Goal: Navigation & Orientation: Go to known website

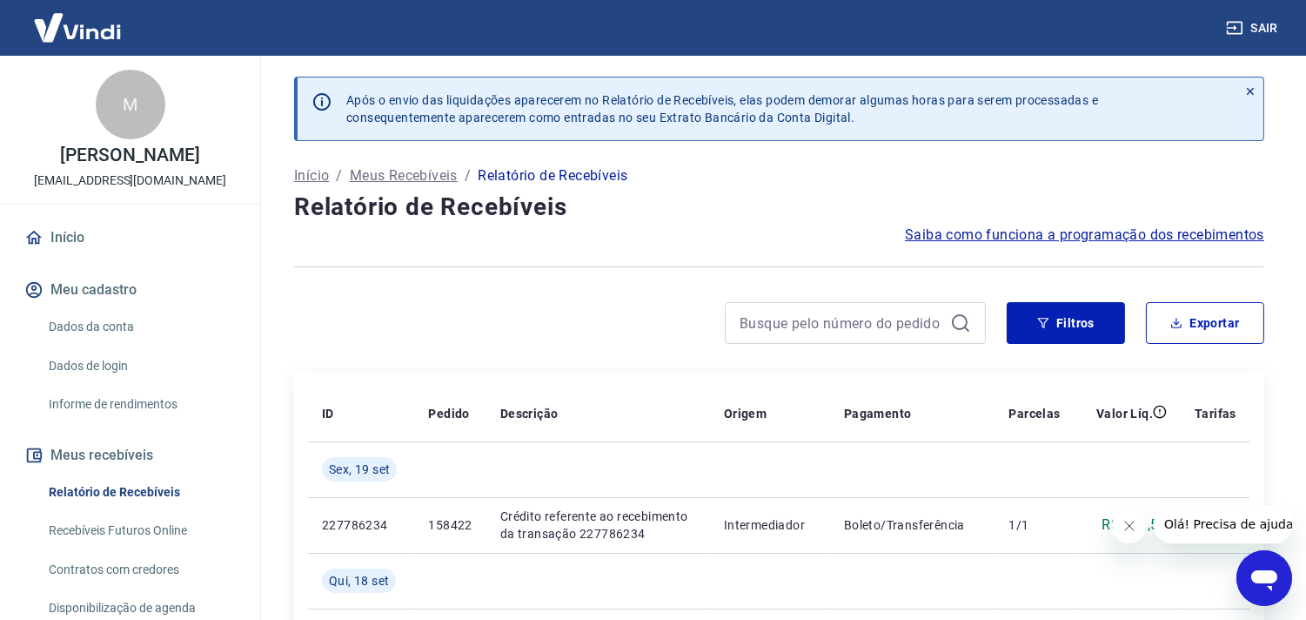
click at [68, 229] on link "Início" at bounding box center [130, 237] width 218 height 38
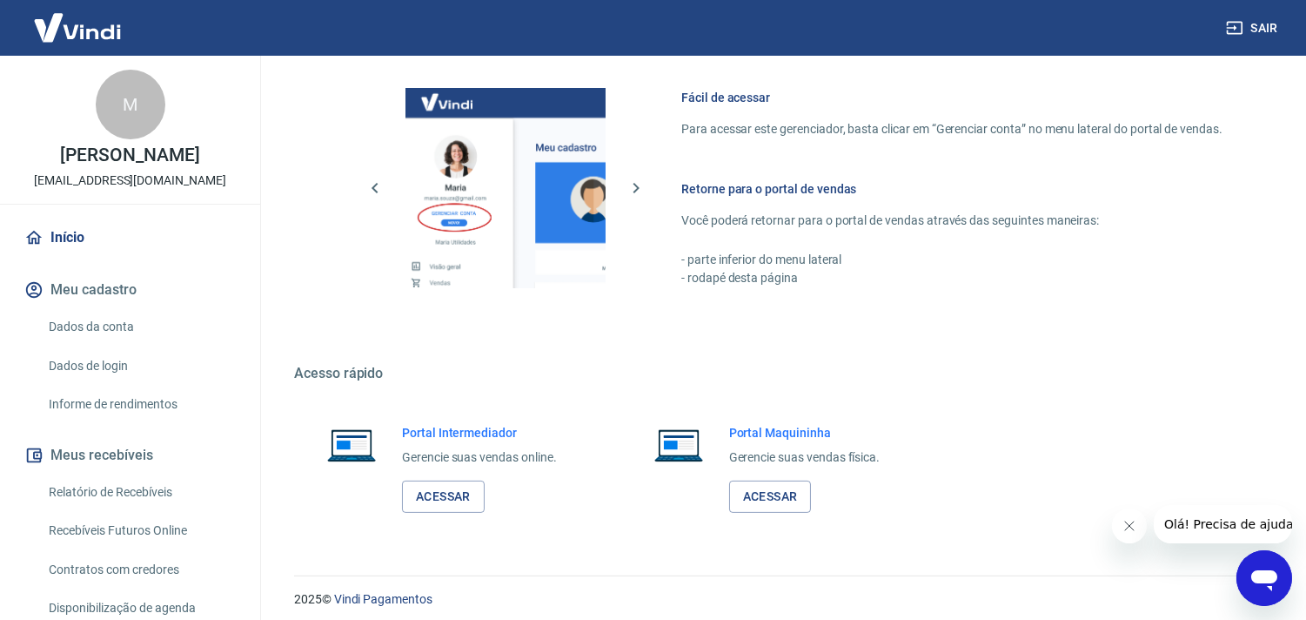
scroll to position [754, 0]
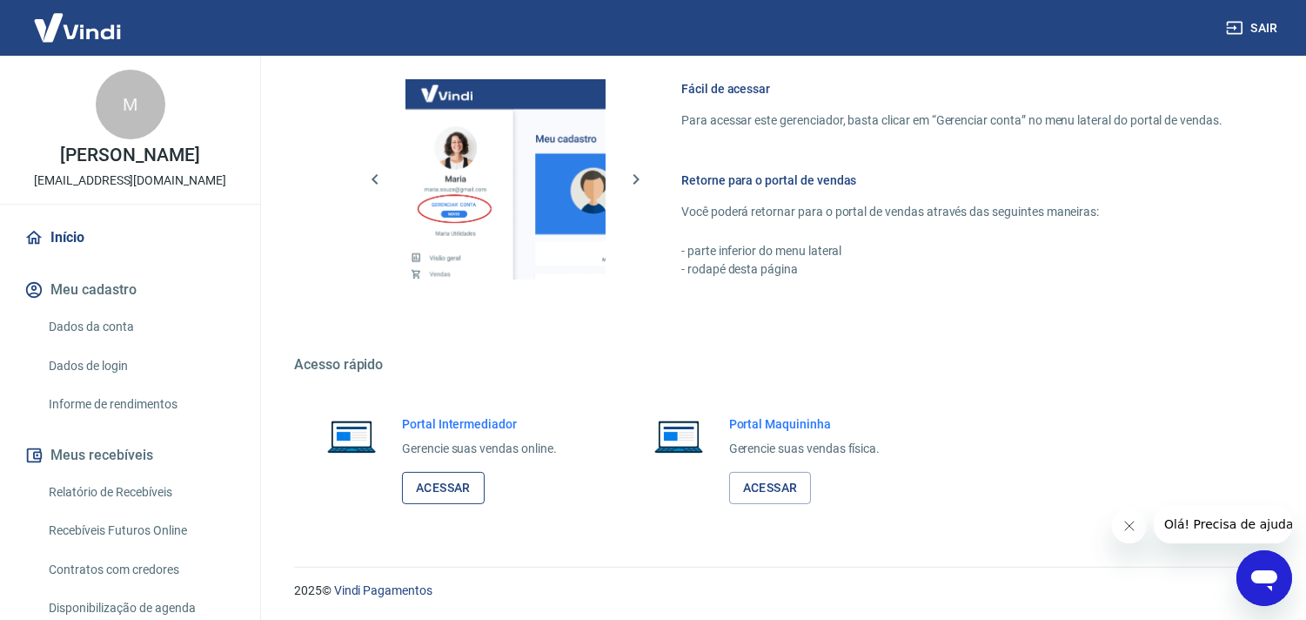
click at [439, 494] on link "Acessar" at bounding box center [443, 488] width 83 height 32
